Goal: Task Accomplishment & Management: Manage account settings

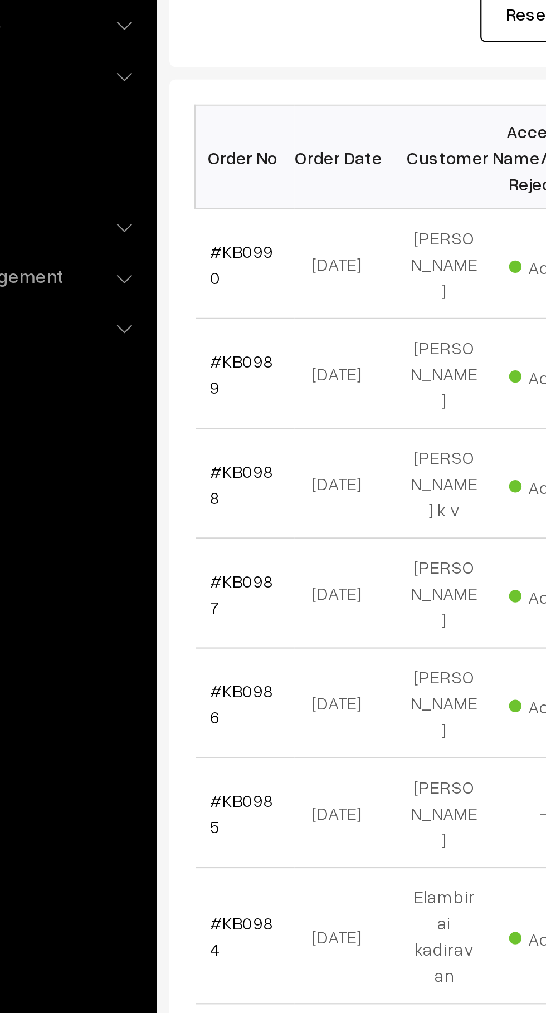
click at [194, 293] on link "#KB0990" at bounding box center [188, 301] width 28 height 21
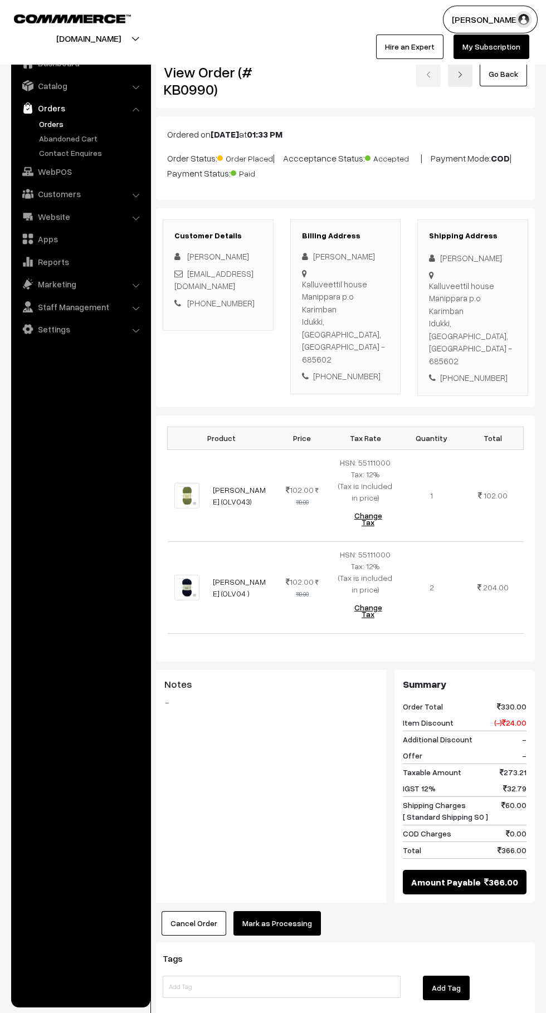
click at [289, 911] on button "Mark as Processing" at bounding box center [276, 923] width 87 height 25
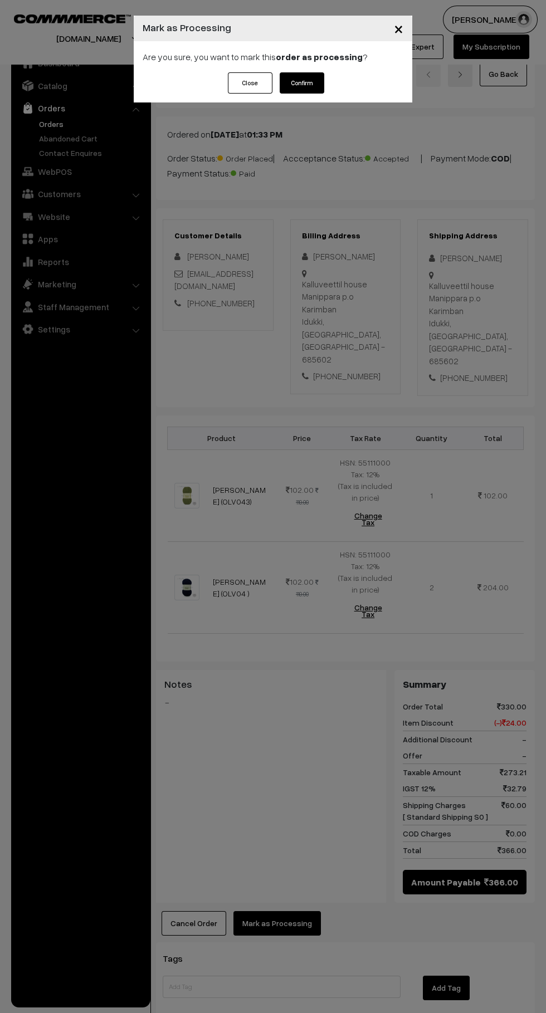
click at [324, 81] on button "Confirm" at bounding box center [302, 82] width 45 height 21
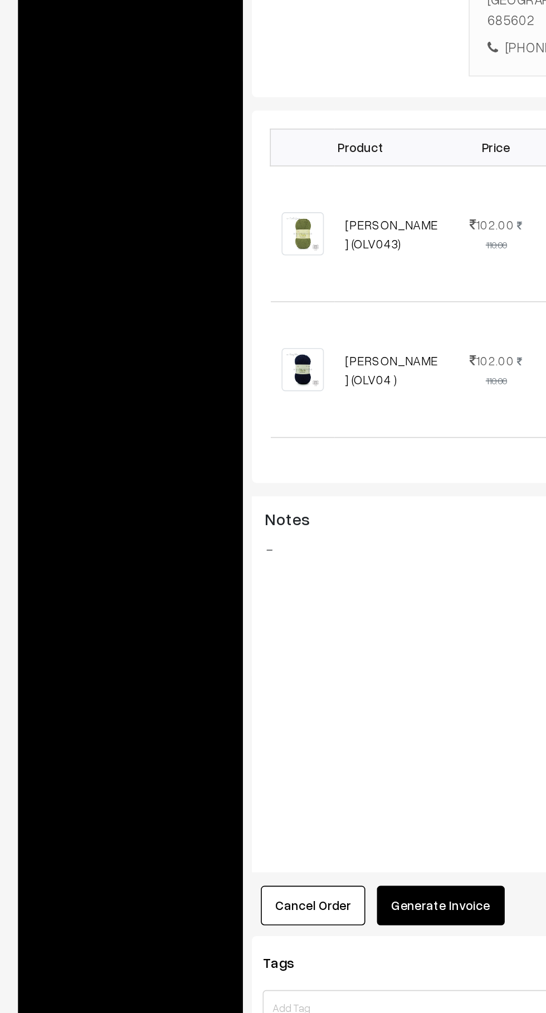
scroll to position [2, 0]
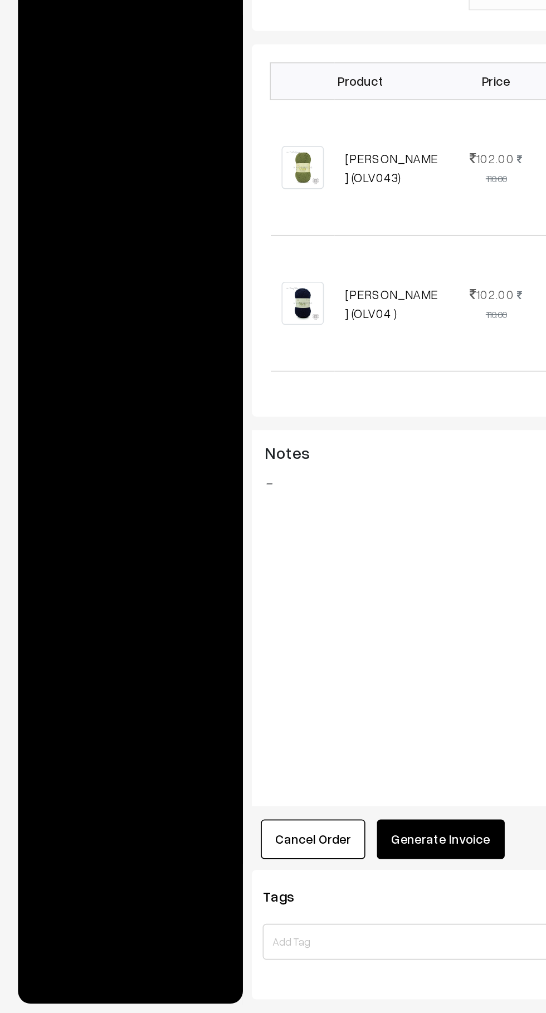
click at [205, 893] on button "Cancel Order" at bounding box center [193, 905] width 65 height 25
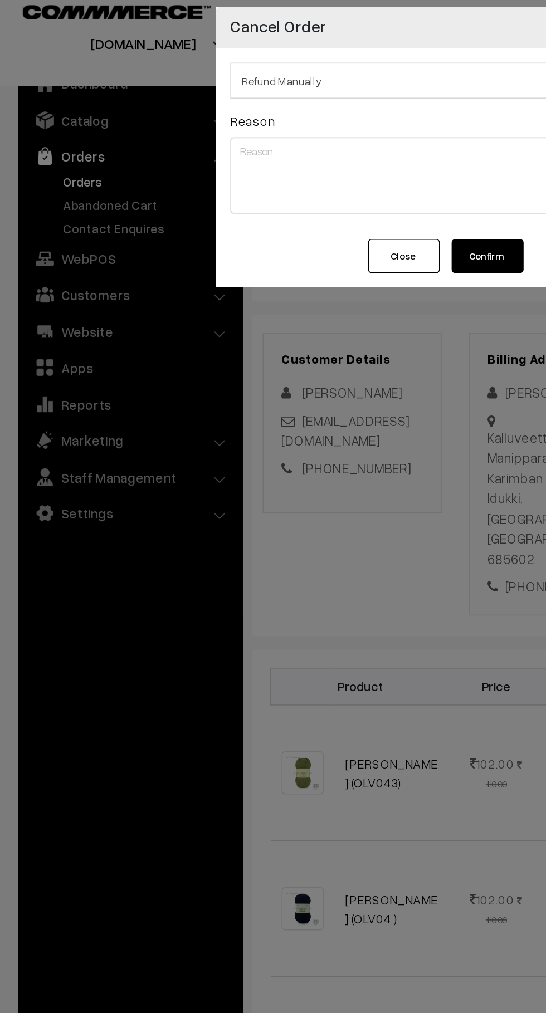
scroll to position [2, 0]
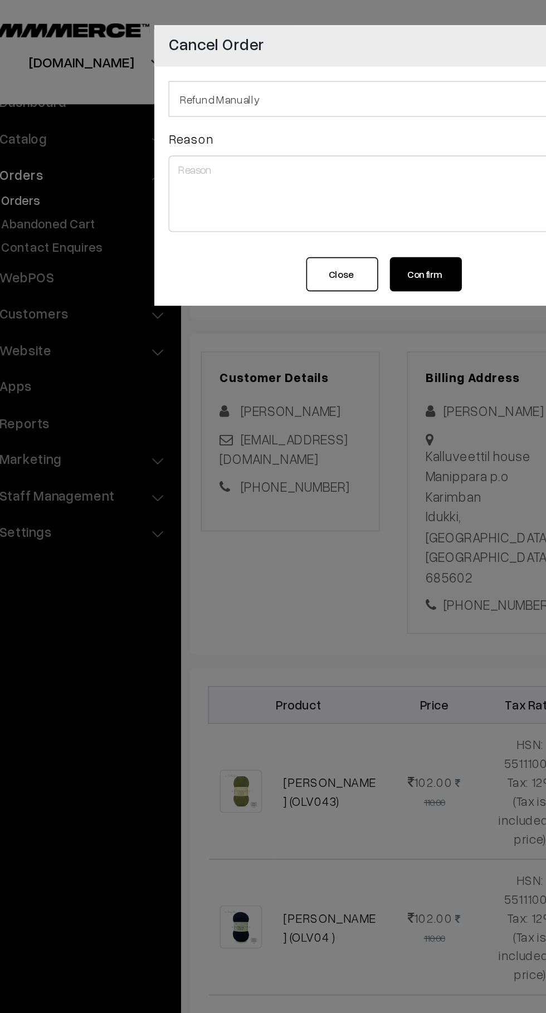
click at [317, 169] on button "Confirm" at bounding box center [302, 169] width 45 height 21
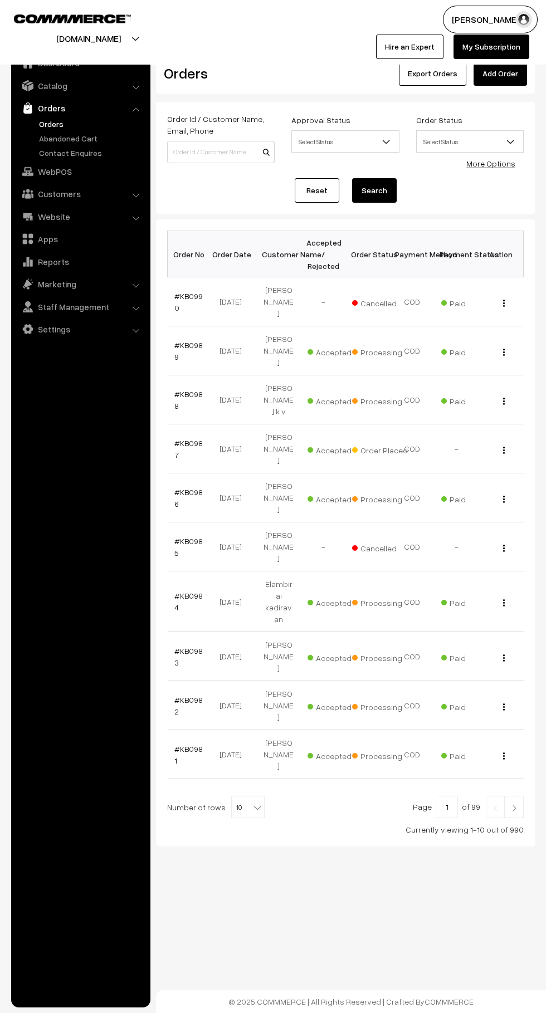
click at [95, 136] on link "Abandoned Cart" at bounding box center [91, 139] width 110 height 12
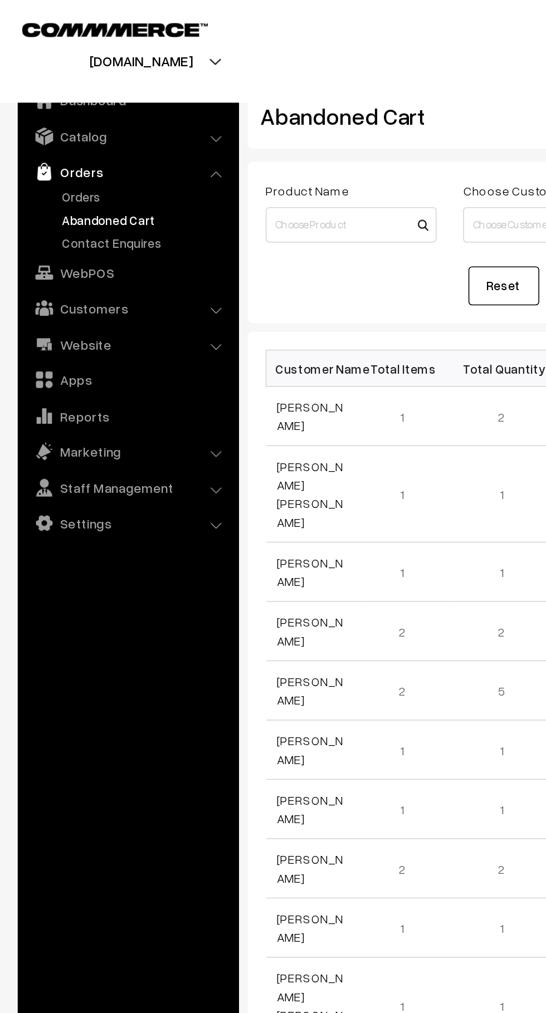
click at [63, 124] on link "Orders" at bounding box center [91, 124] width 110 height 12
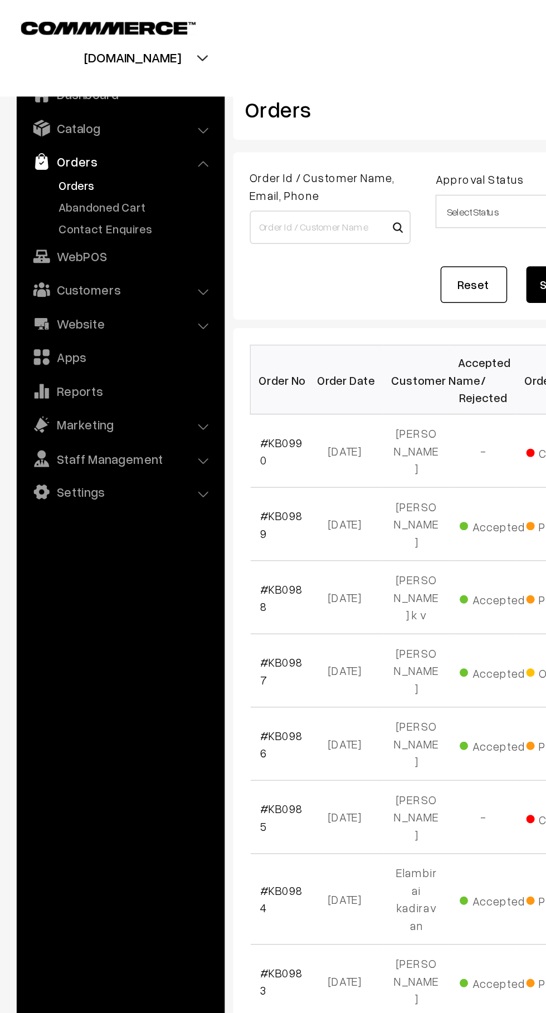
click at [91, 135] on link "Abandoned Cart" at bounding box center [91, 139] width 110 height 12
